Goal: Check status

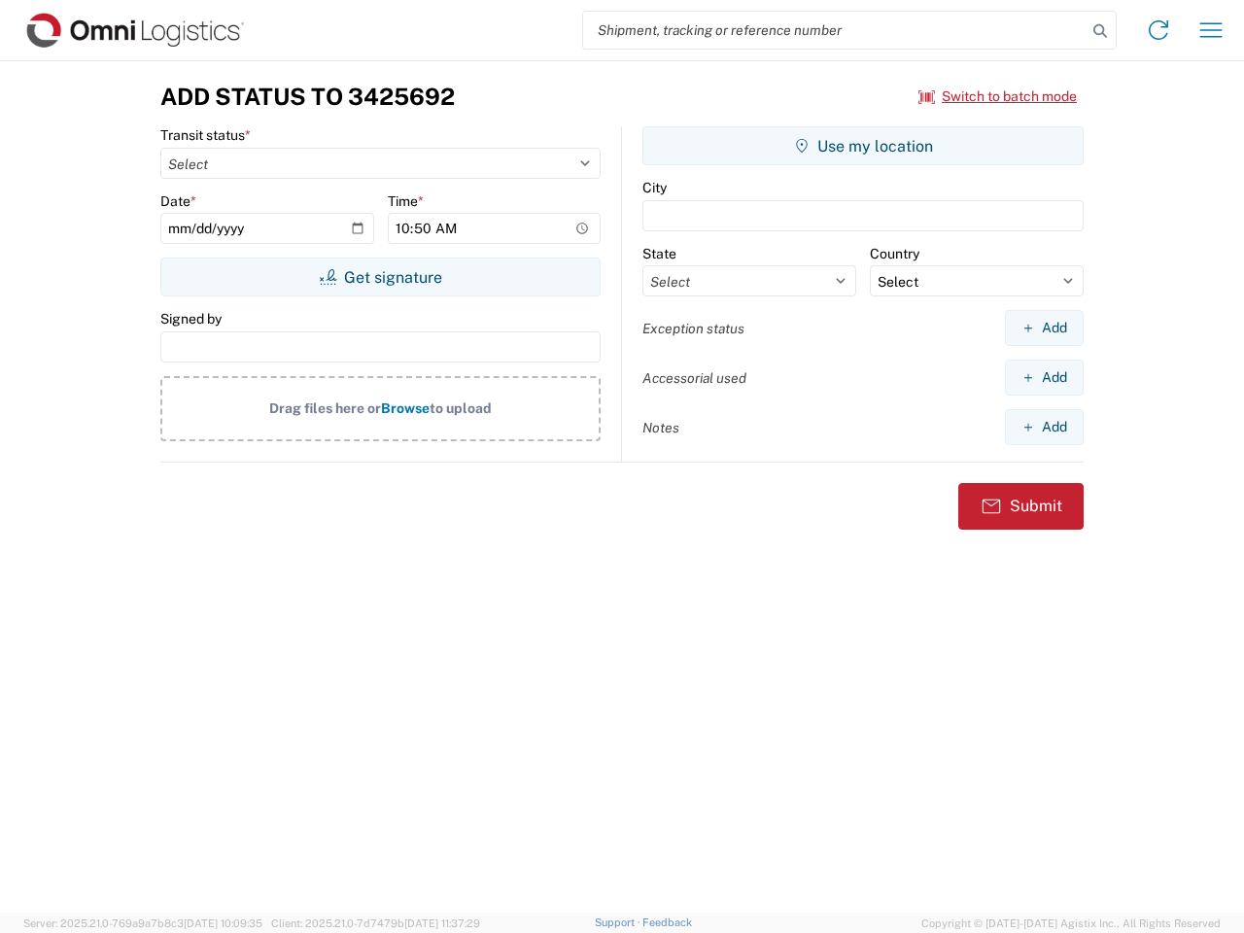
click at [835, 30] on input "search" at bounding box center [834, 30] width 503 height 37
click at [1100, 31] on icon at bounding box center [1100, 30] width 27 height 27
click at [1158, 30] on icon at bounding box center [1158, 30] width 31 height 31
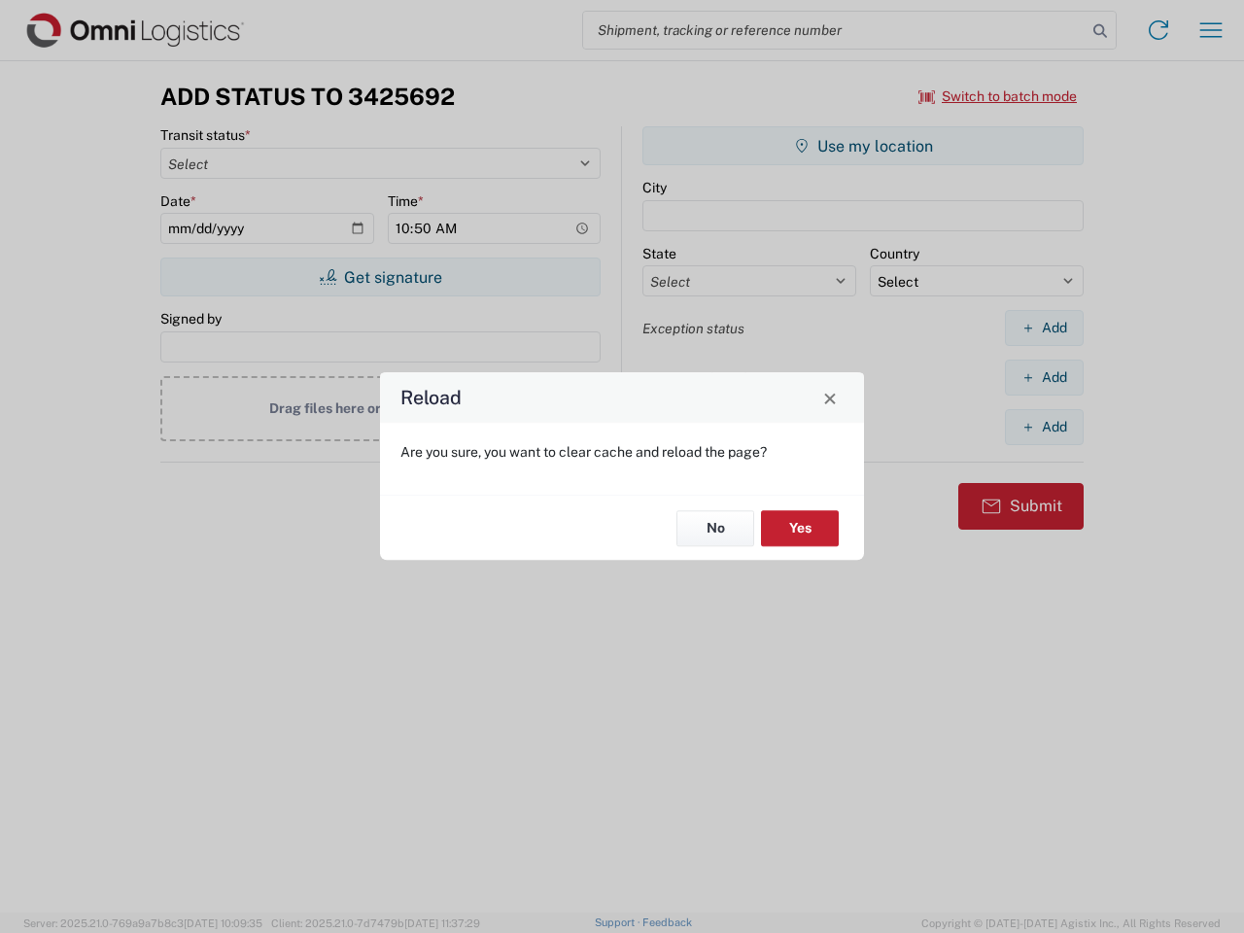
click at [1211, 30] on div "Reload Are you sure, you want to clear cache and reload the page? No Yes" at bounding box center [622, 466] width 1244 height 933
click at [998, 96] on div "Reload Are you sure, you want to clear cache and reload the page? No Yes" at bounding box center [622, 466] width 1244 height 933
click at [380, 277] on div "Reload Are you sure, you want to clear cache and reload the page? No Yes" at bounding box center [622, 466] width 1244 height 933
click at [863, 146] on div "Reload Are you sure, you want to clear cache and reload the page? No Yes" at bounding box center [622, 466] width 1244 height 933
click at [1044, 328] on div "Reload Are you sure, you want to clear cache and reload the page? No Yes" at bounding box center [622, 466] width 1244 height 933
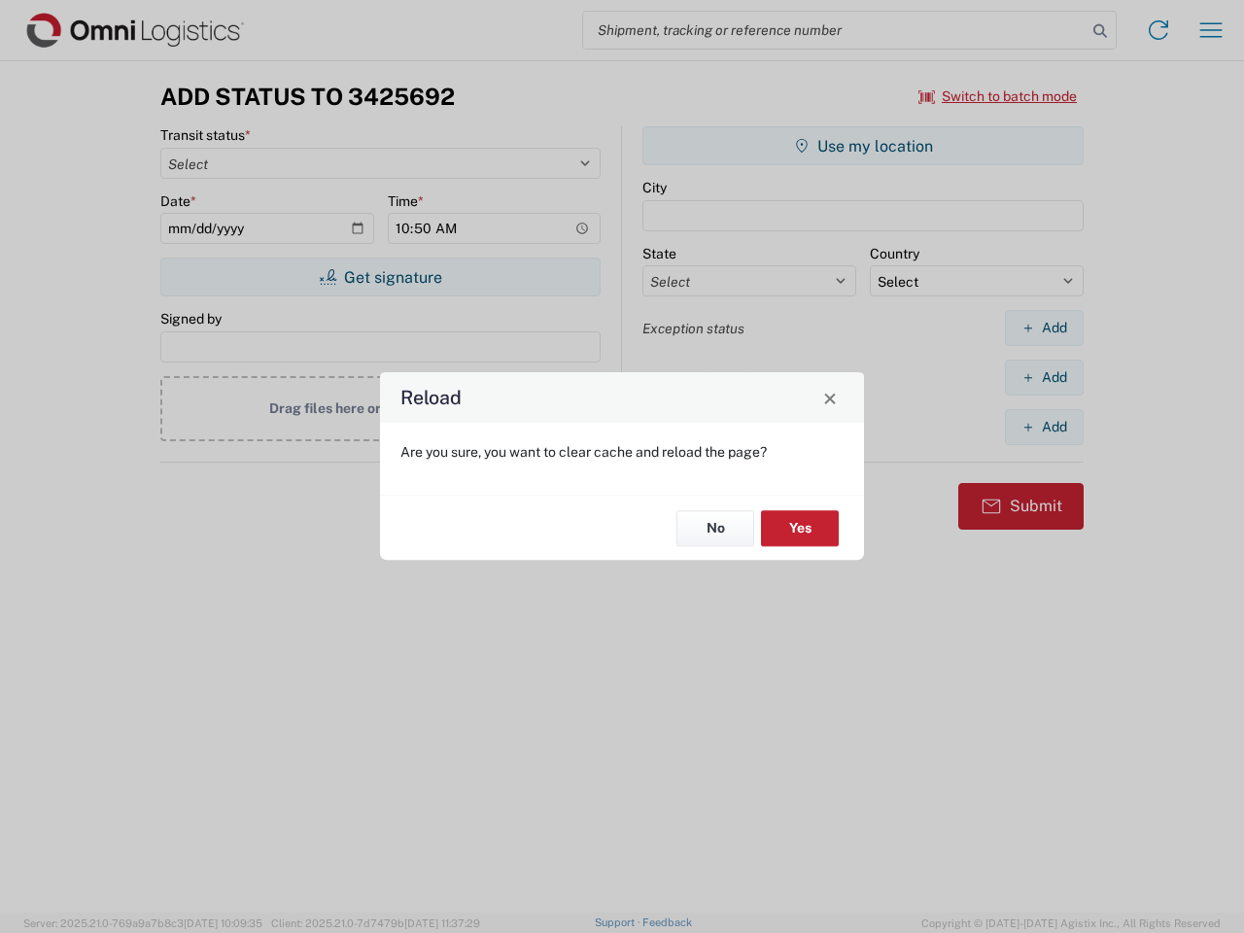
click at [1044, 377] on div "Reload Are you sure, you want to clear cache and reload the page? No Yes" at bounding box center [622, 466] width 1244 height 933
click at [1044, 427] on div "Reload Are you sure, you want to clear cache and reload the page? No Yes" at bounding box center [622, 466] width 1244 height 933
